Goal: Browse casually

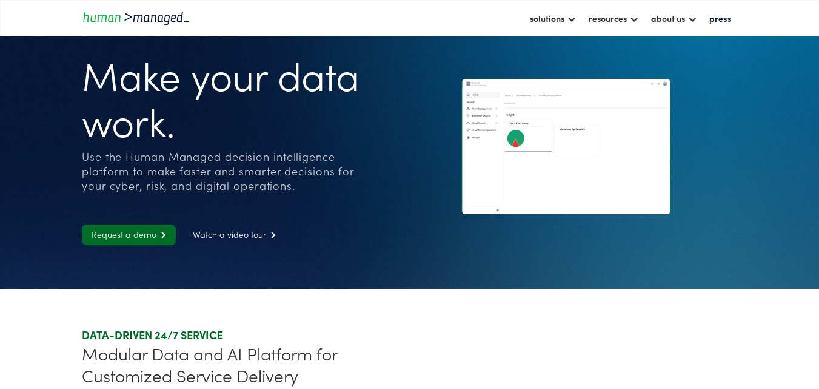
click at [160, 338] on div "DATA-DRIVEN 24/7 SERVICE" at bounding box center [243, 334] width 323 height 15
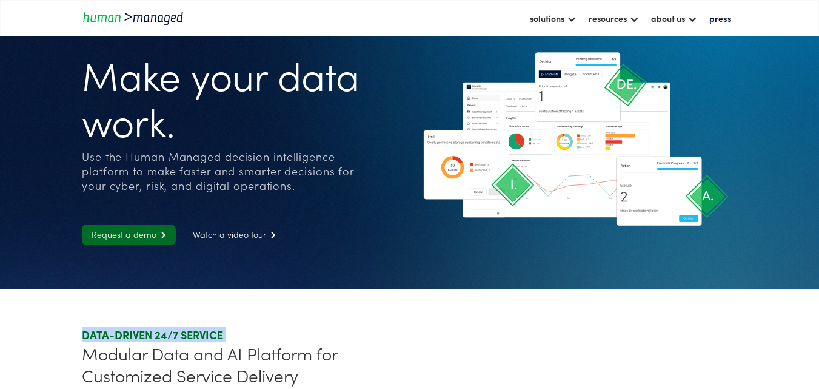
click at [178, 117] on h1 "Make your data work." at bounding box center [223, 97] width 282 height 92
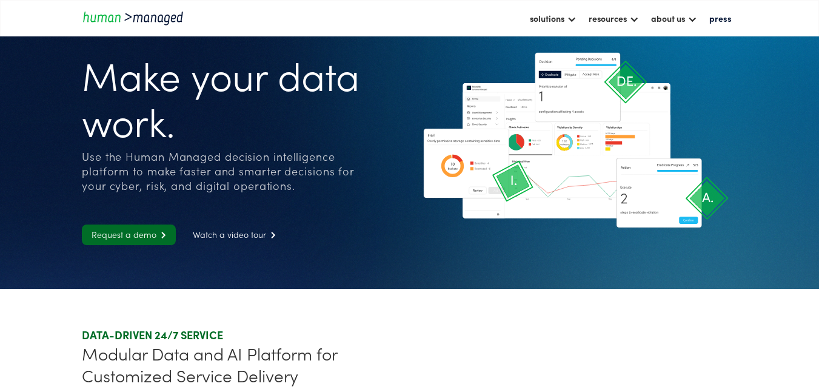
click at [178, 117] on h1 "Make your data work." at bounding box center [223, 97] width 282 height 92
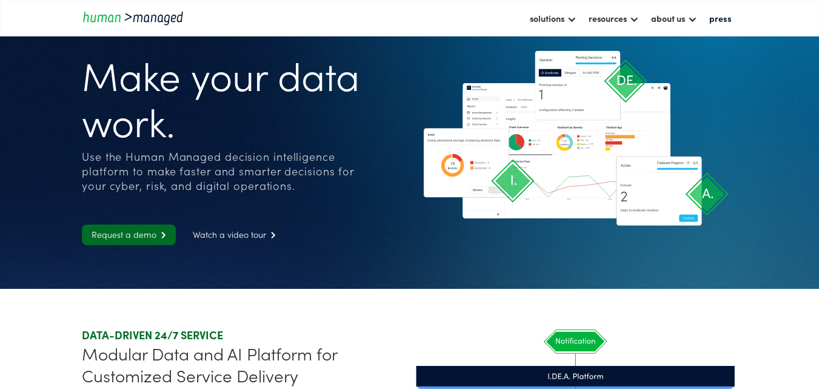
click at [229, 175] on div "Use the Human Managed decision intelligence platform to make faster and smarter…" at bounding box center [223, 171] width 282 height 44
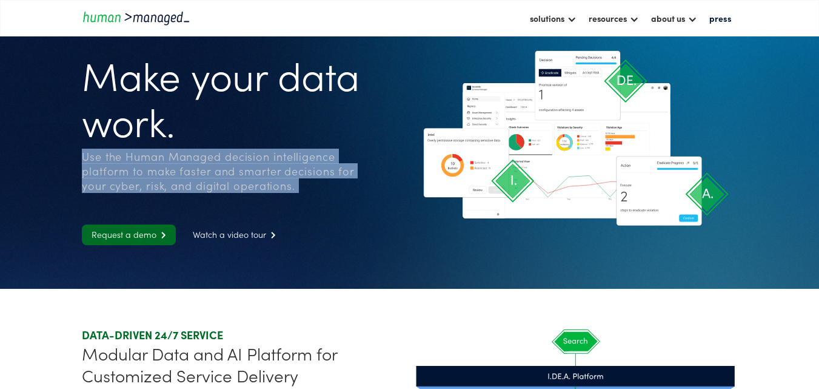
click at [229, 175] on div "Use the Human Managed decision intelligence platform to make faster and smarter…" at bounding box center [223, 171] width 282 height 44
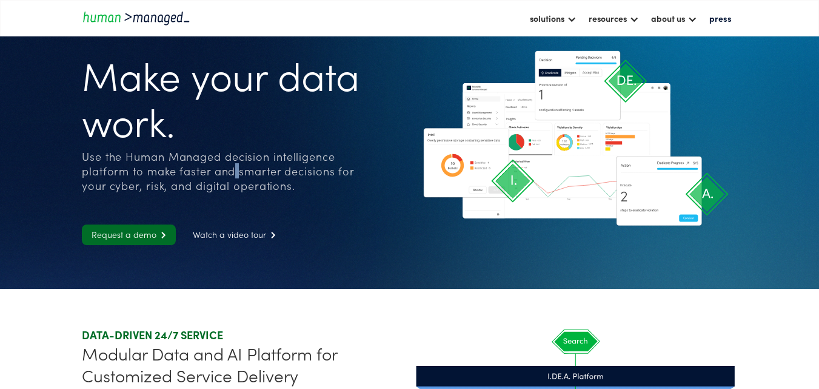
click at [229, 175] on div "Use the Human Managed decision intelligence platform to make faster and smarter…" at bounding box center [223, 171] width 282 height 44
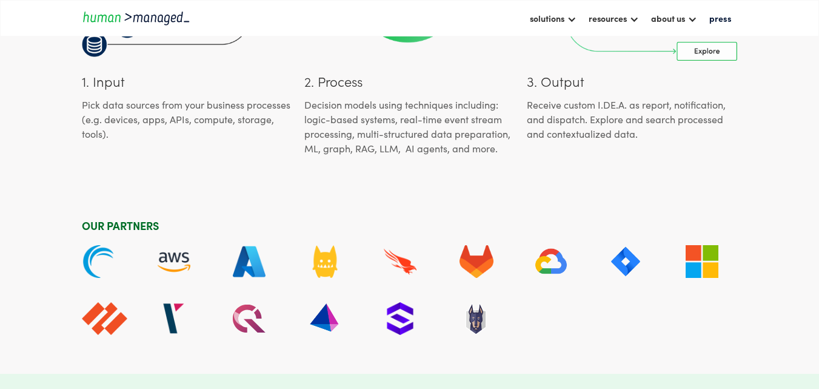
scroll to position [2861, 0]
